Goal: Navigation & Orientation: Find specific page/section

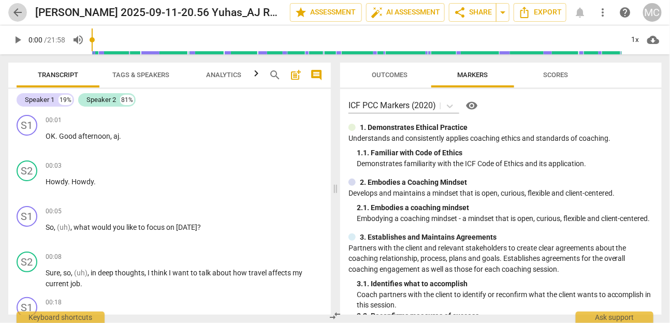
click at [15, 12] on span "arrow_back" at bounding box center [17, 12] width 12 height 12
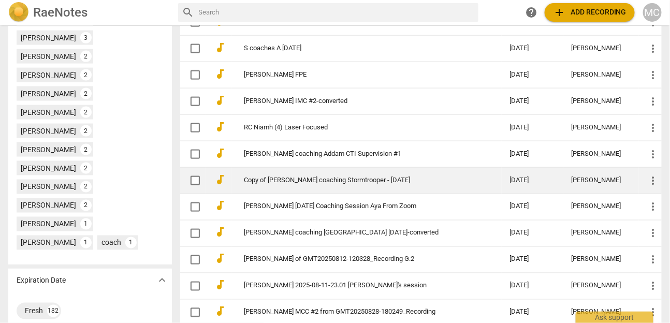
scroll to position [529, 0]
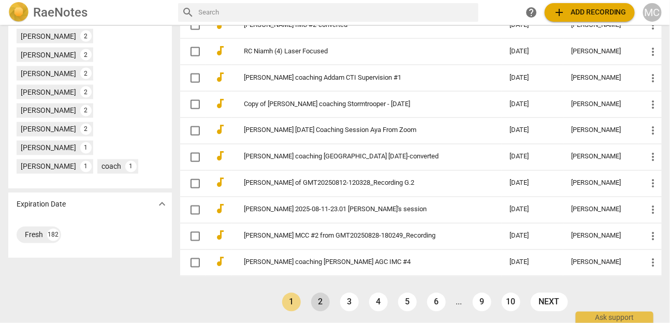
click at [320, 298] on link "2" at bounding box center [320, 302] width 19 height 19
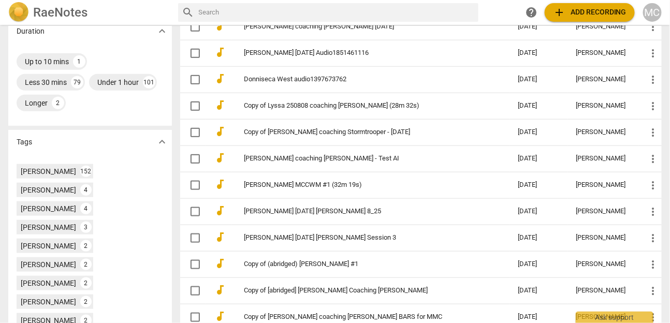
scroll to position [529, 0]
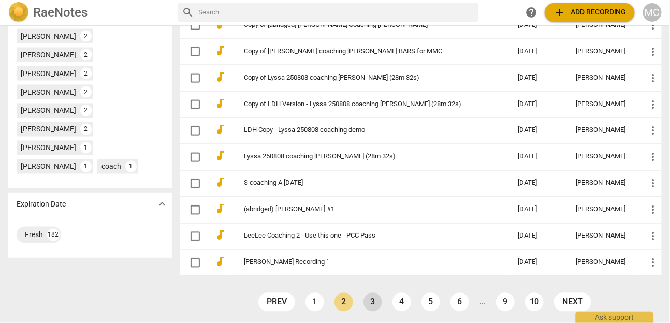
click at [374, 306] on link "3" at bounding box center [373, 302] width 19 height 19
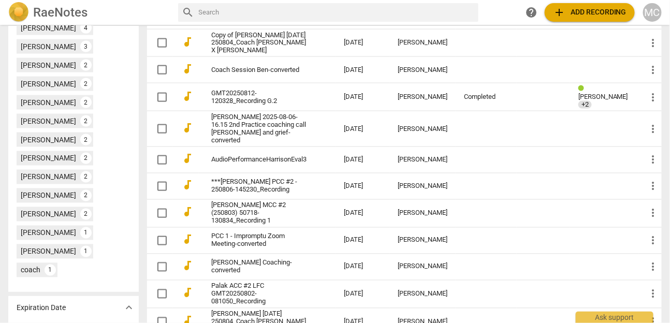
scroll to position [484, 0]
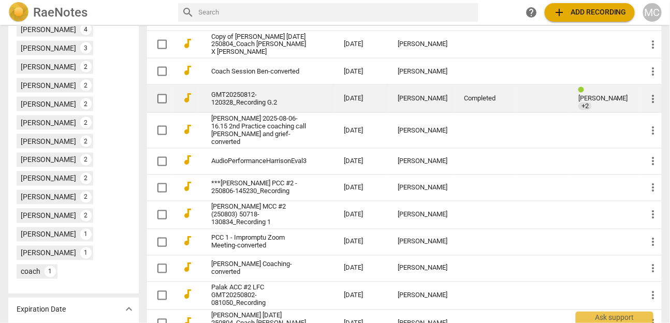
click at [250, 107] on link "GMT20250812-120328_Recording G.2" at bounding box center [258, 99] width 95 height 16
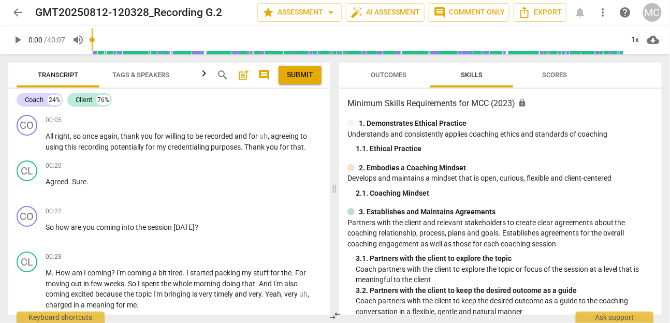
click at [19, 13] on span "arrow_back" at bounding box center [17, 12] width 12 height 12
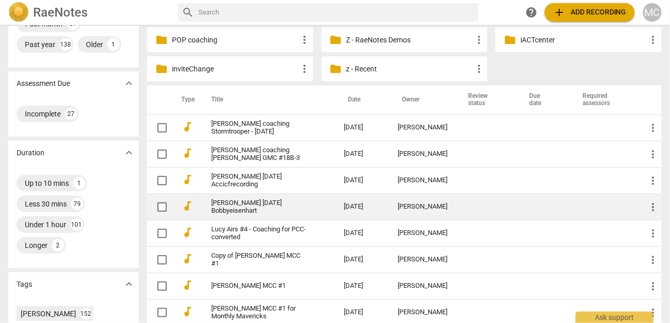
scroll to position [557, 0]
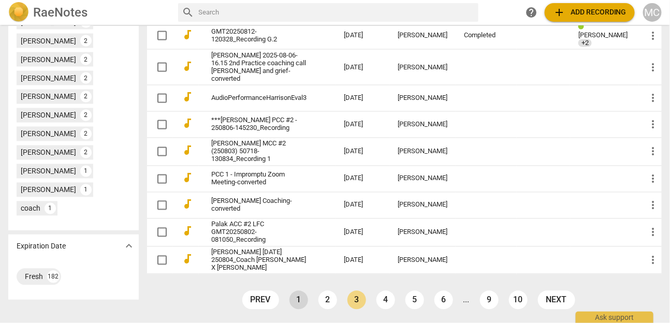
click at [300, 304] on link "1" at bounding box center [298, 300] width 19 height 19
